Goal: Navigation & Orientation: Understand site structure

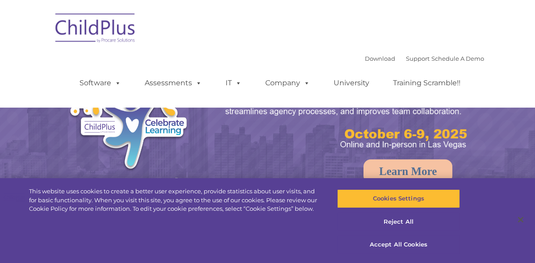
select select "MEDIUM"
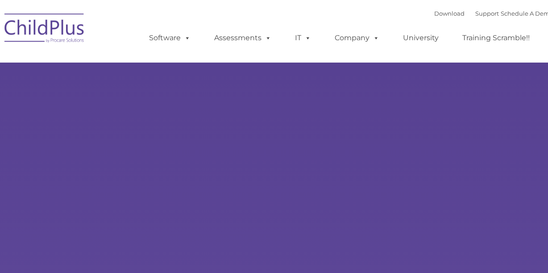
type input ""
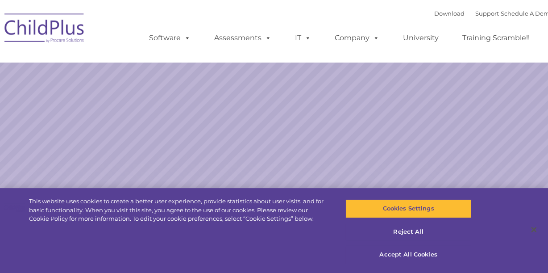
select select "MEDIUM"
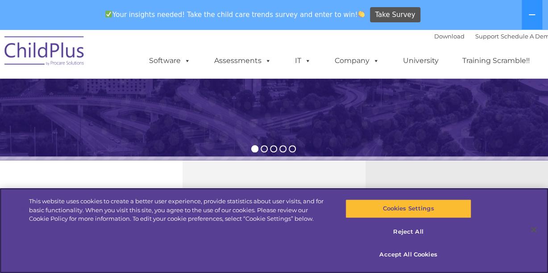
scroll to position [313, 0]
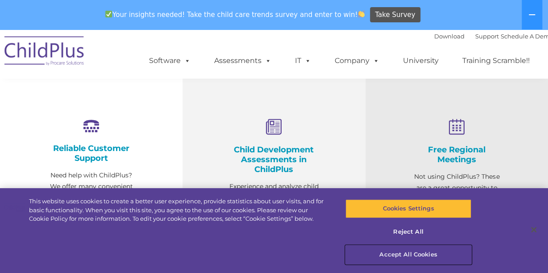
click at [416, 252] on button "Accept All Cookies" at bounding box center [409, 254] width 126 height 19
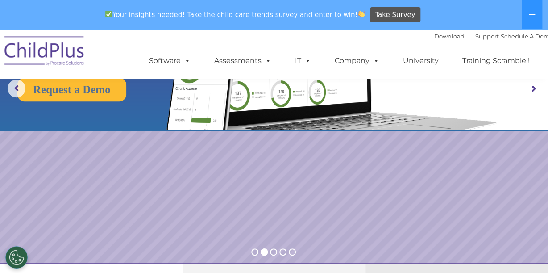
scroll to position [0, 0]
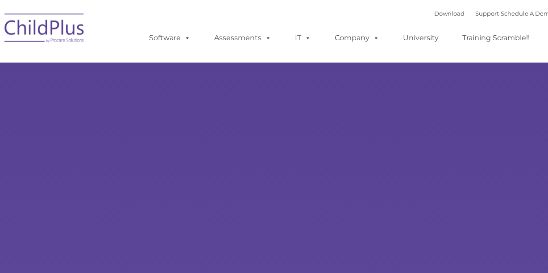
select select "MEDIUM"
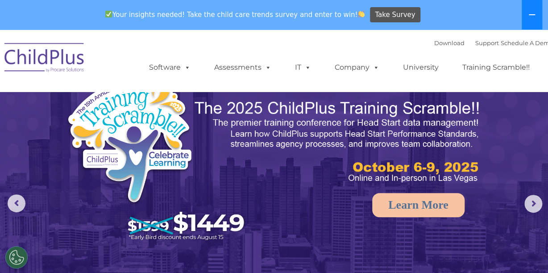
click at [531, 15] on icon at bounding box center [532, 14] width 6 height 1
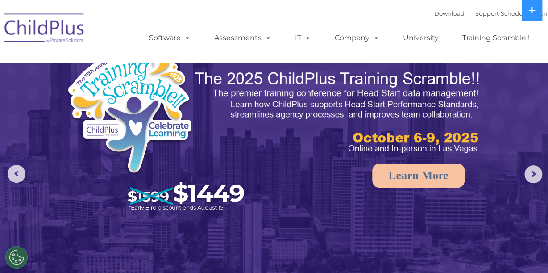
click at [431, 25] on ul "Software ChildPlus: The original and most widely-used Head Start data managemen…" at bounding box center [342, 38] width 423 height 36
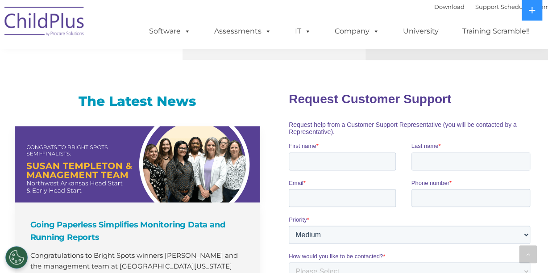
scroll to position [536, 0]
